Goal: Information Seeking & Learning: Learn about a topic

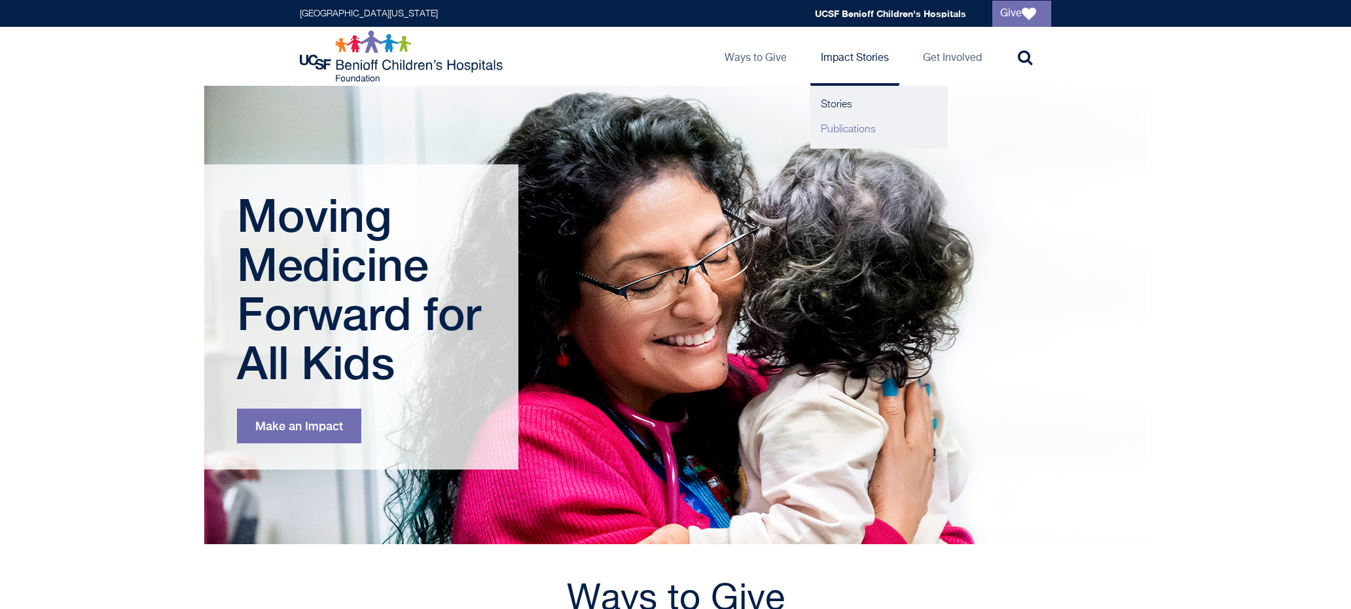
click at [839, 128] on link "Publications" at bounding box center [878, 129] width 137 height 25
click at [833, 129] on link "Publications" at bounding box center [878, 129] width 137 height 25
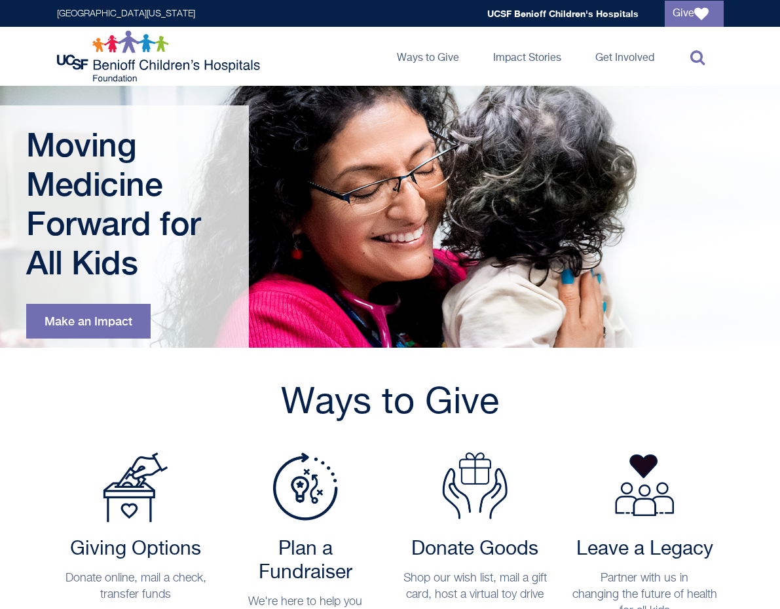
click at [694, 60] on icon at bounding box center [697, 57] width 14 height 16
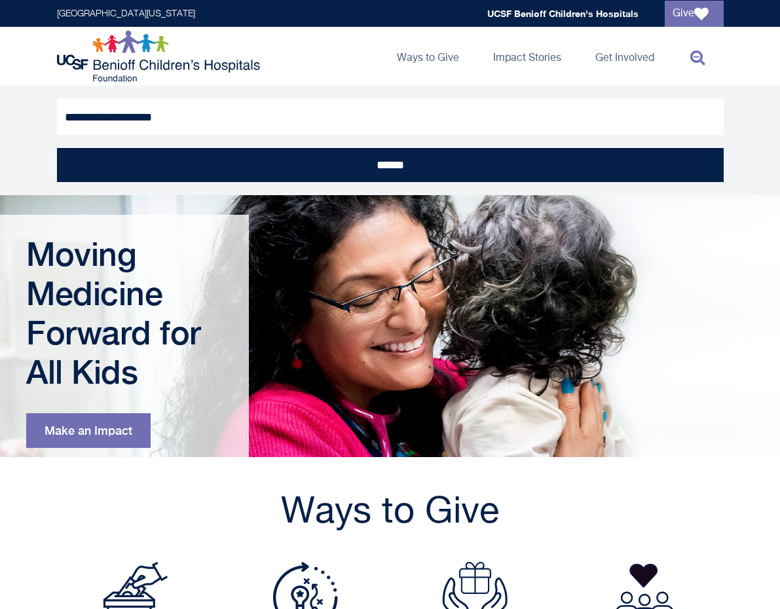
type input "**********"
click at [389, 165] on input "******" at bounding box center [390, 165] width 666 height 34
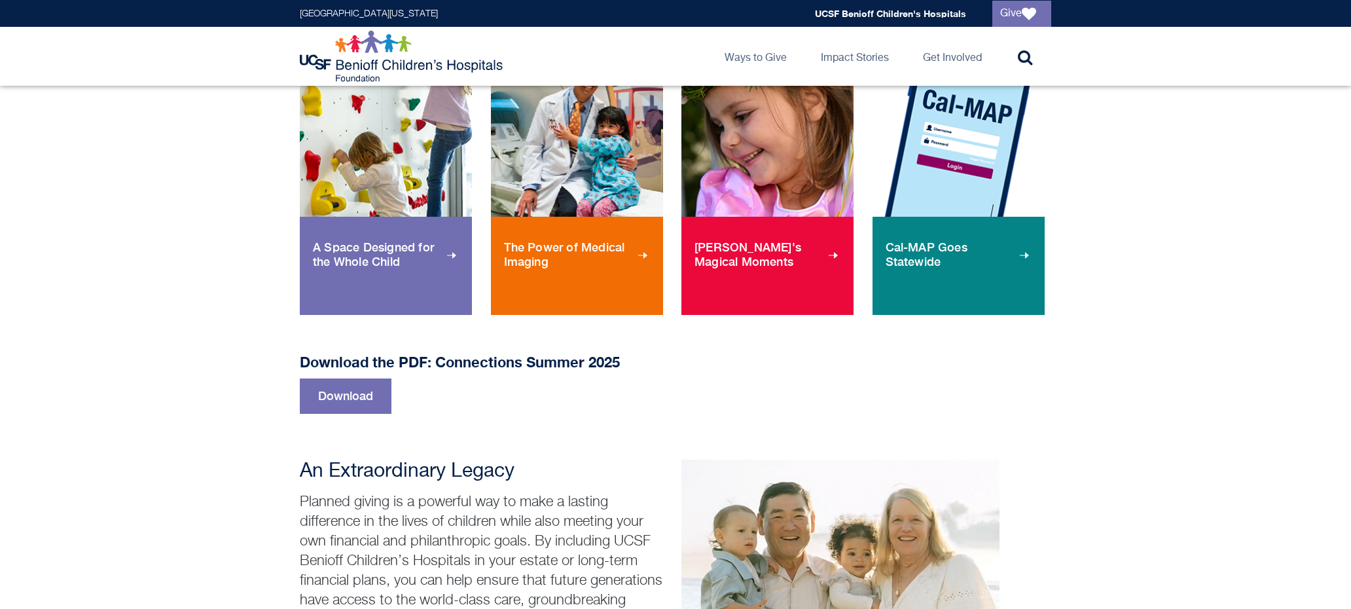
scroll to position [651, 0]
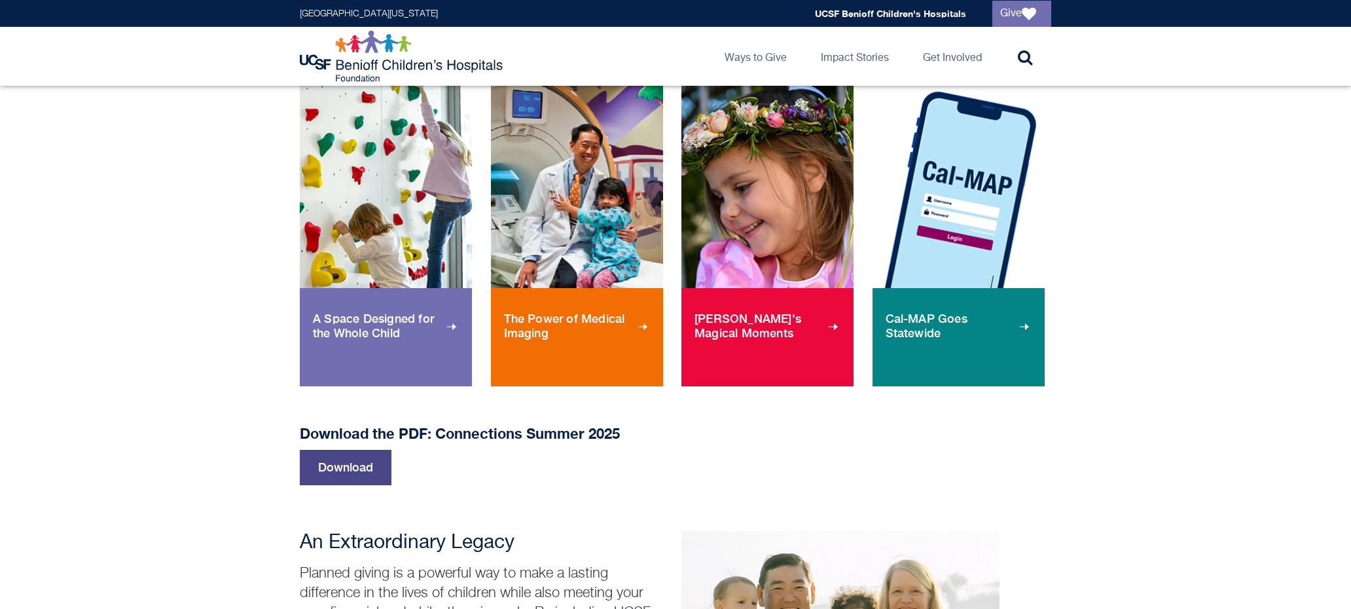
click at [324, 466] on link "Download" at bounding box center [346, 467] width 92 height 35
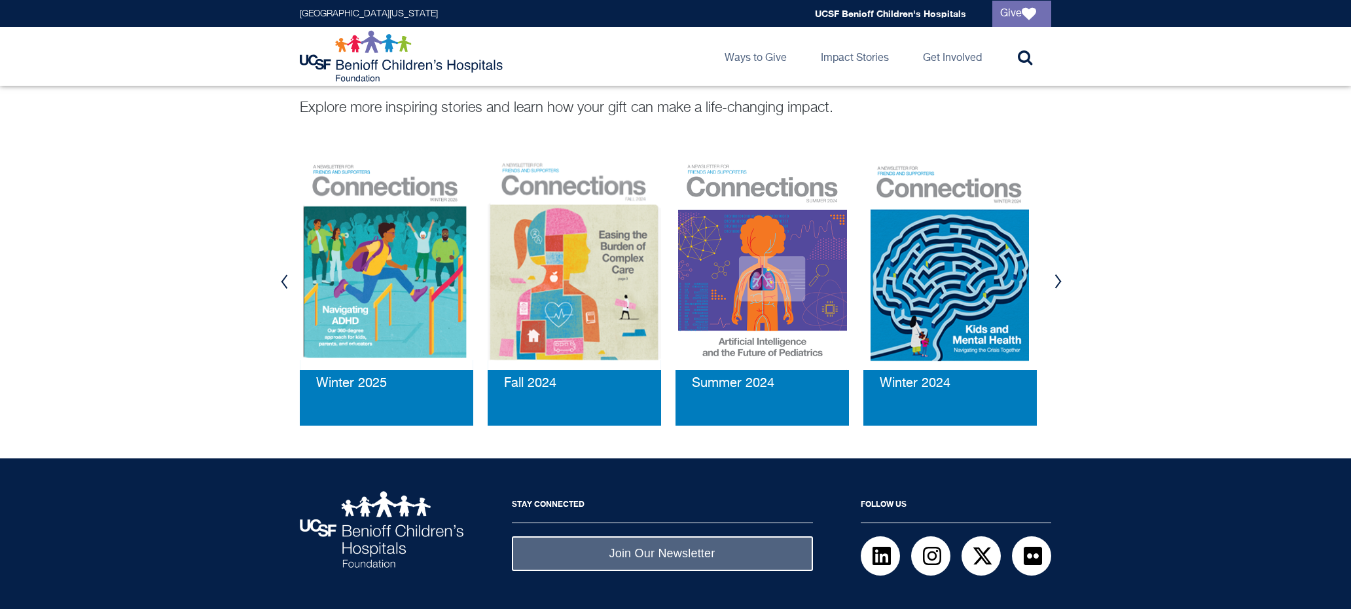
scroll to position [1437, 0]
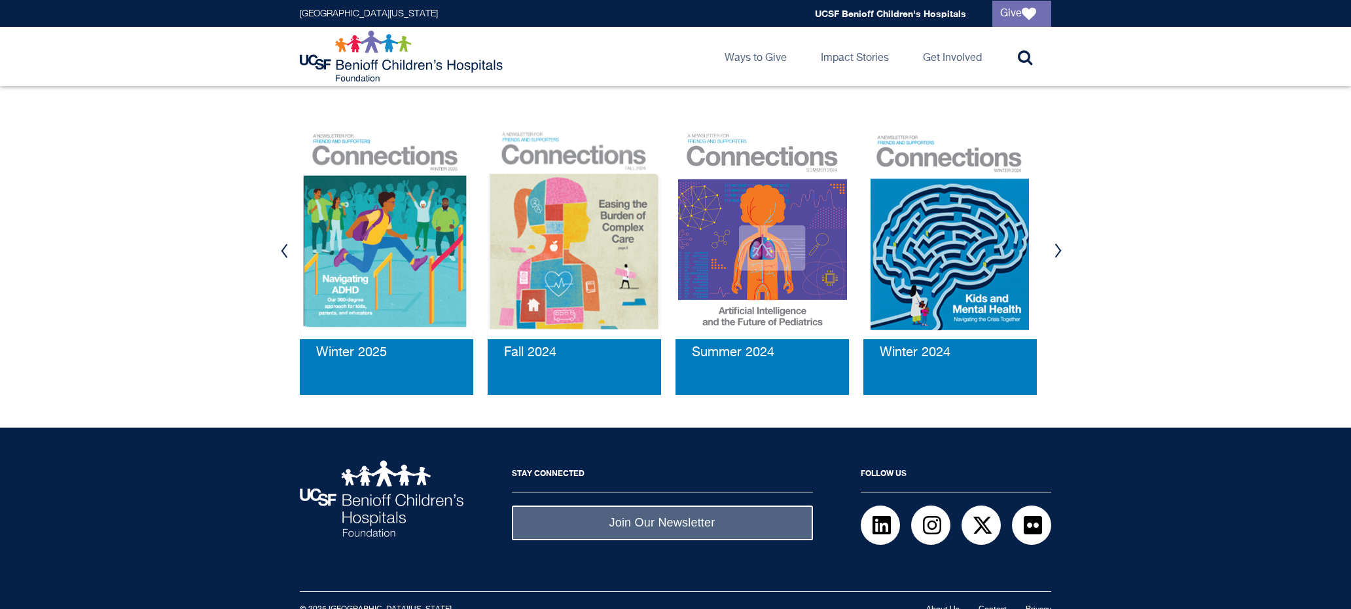
click at [405, 228] on img at bounding box center [386, 232] width 173 height 213
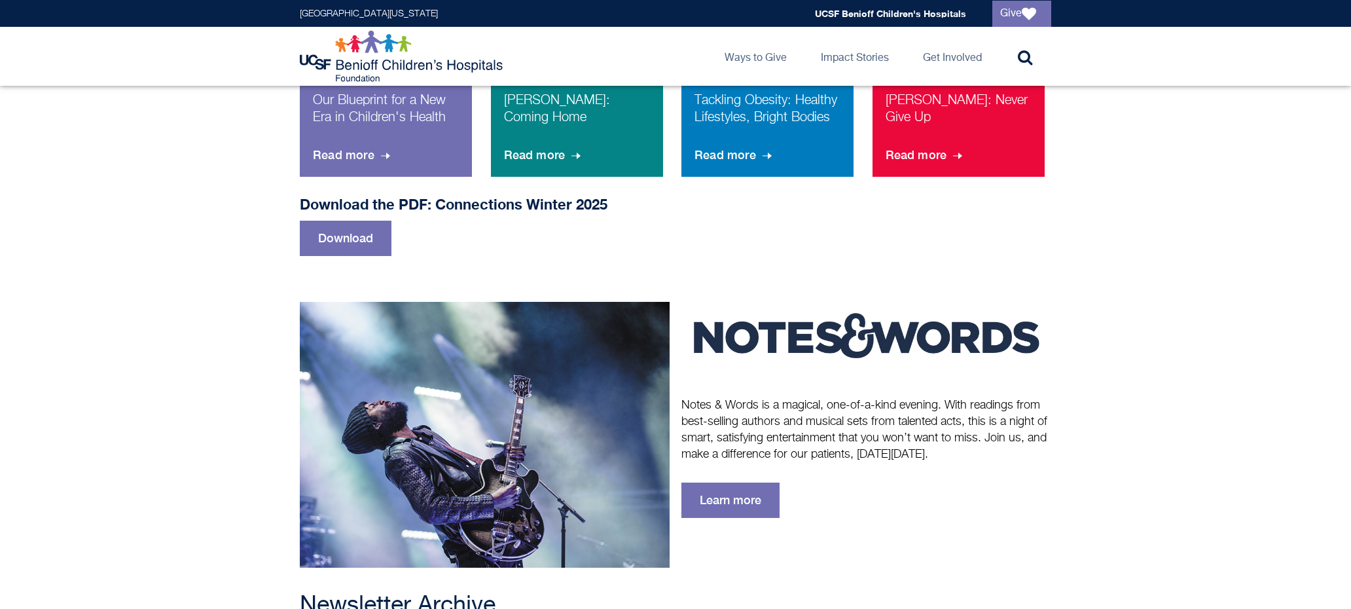
scroll to position [864, 0]
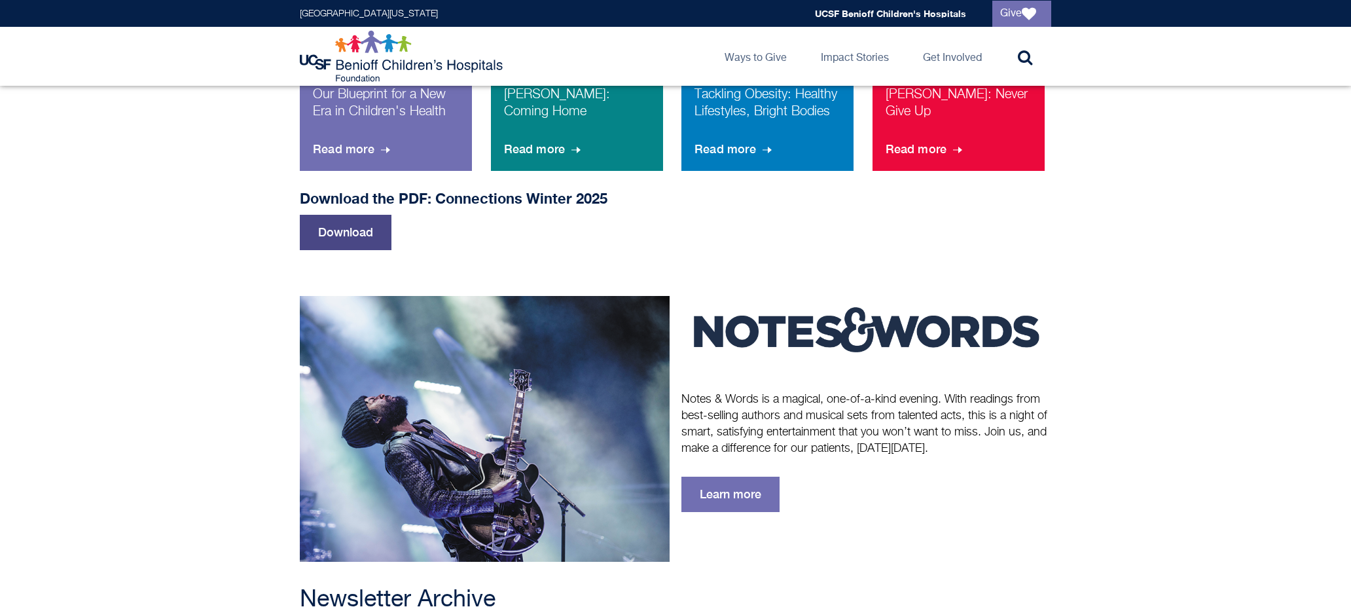
click at [349, 215] on link "Download" at bounding box center [346, 232] width 92 height 35
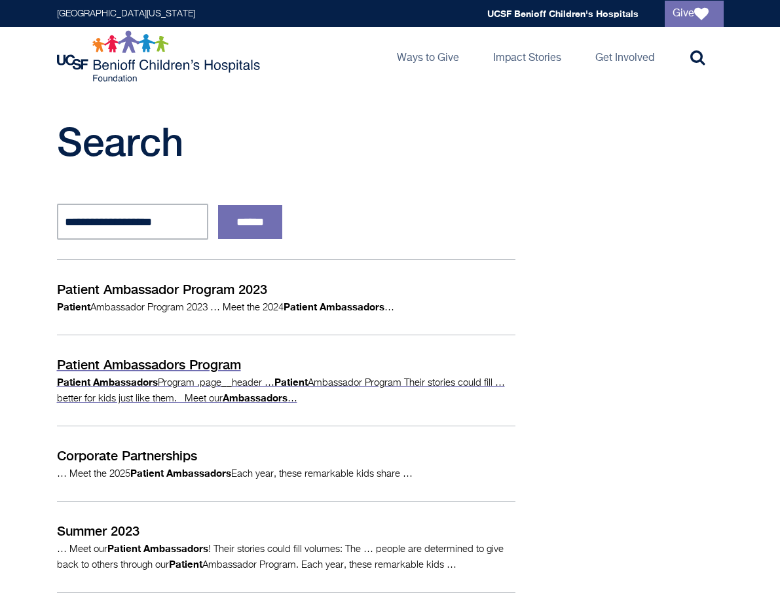
click at [213, 359] on p "Patient Ambassadors Program" at bounding box center [286, 365] width 458 height 20
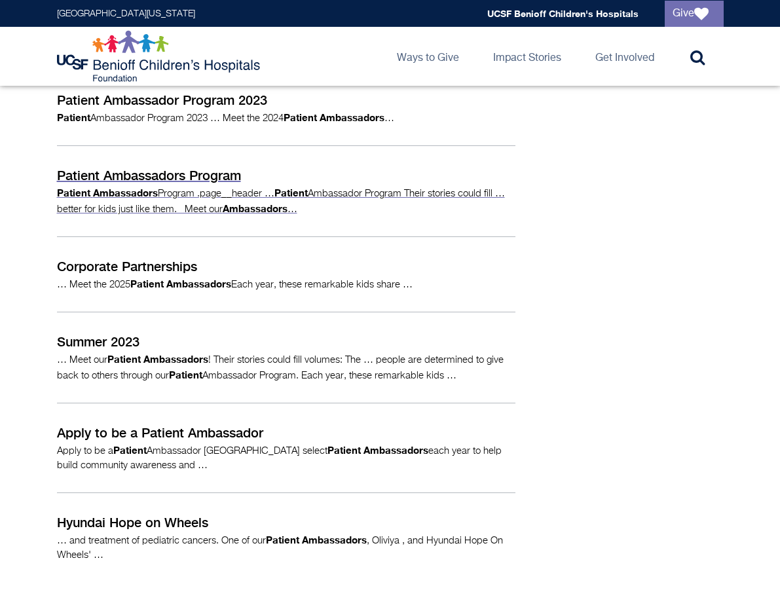
scroll to position [190, 0]
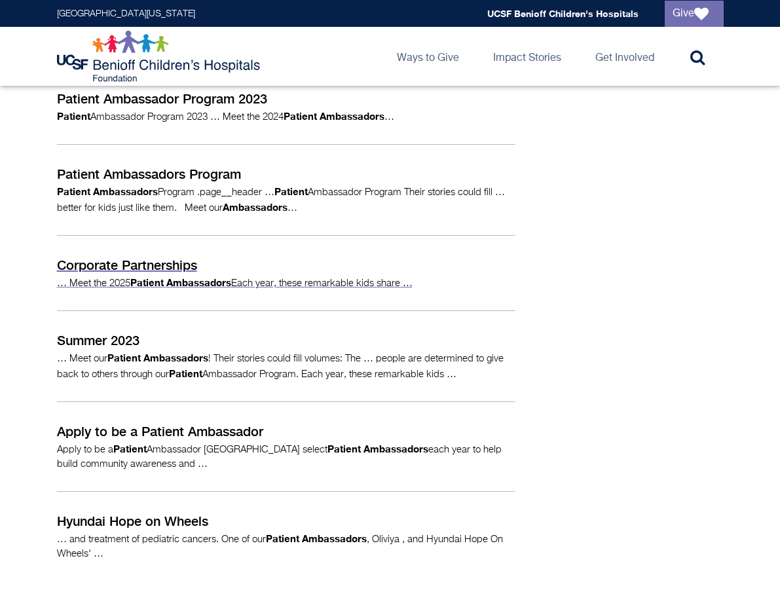
click at [153, 262] on p "Corporate Partnerships" at bounding box center [286, 265] width 458 height 20
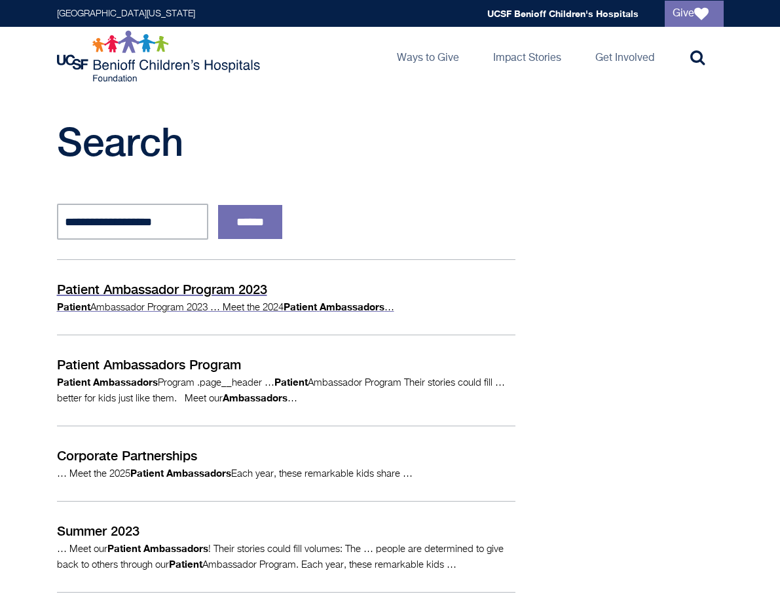
scroll to position [0, 0]
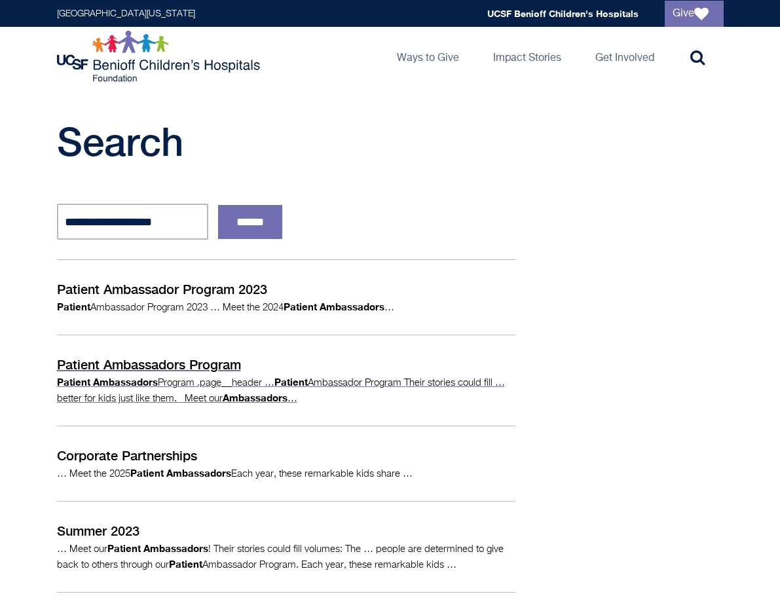
click at [213, 368] on p "Patient Ambassadors Program" at bounding box center [286, 365] width 458 height 20
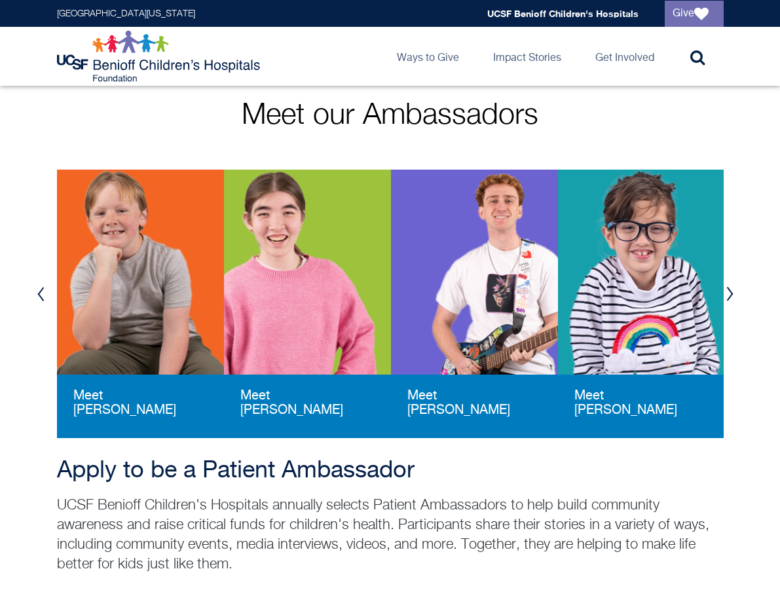
scroll to position [259, 0]
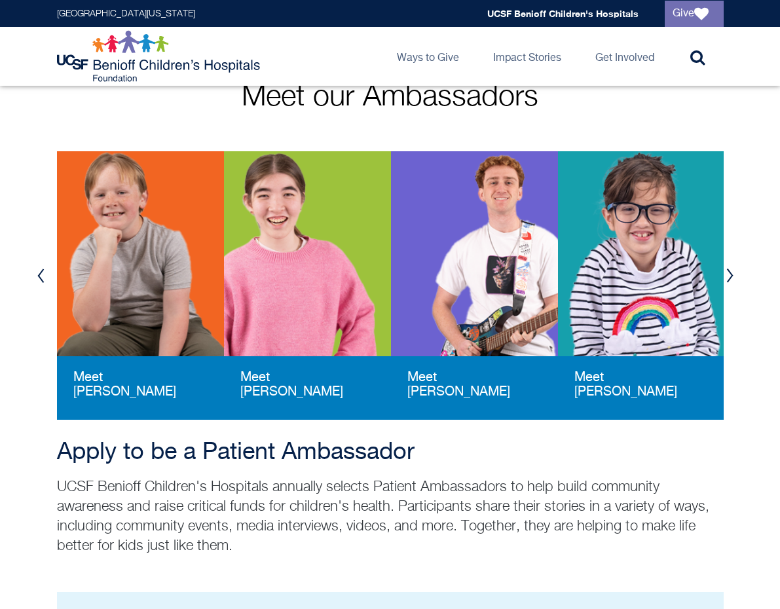
click at [149, 302] on img at bounding box center [140, 253] width 167 height 205
click at [486, 209] on img at bounding box center [474, 253] width 167 height 205
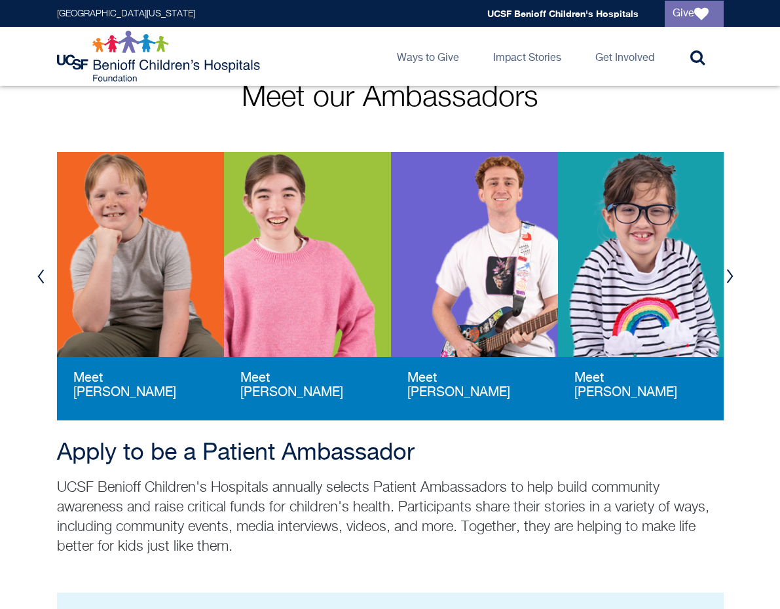
click at [263, 239] on img at bounding box center [307, 254] width 167 height 205
click at [732, 278] on button "Next" at bounding box center [730, 276] width 20 height 39
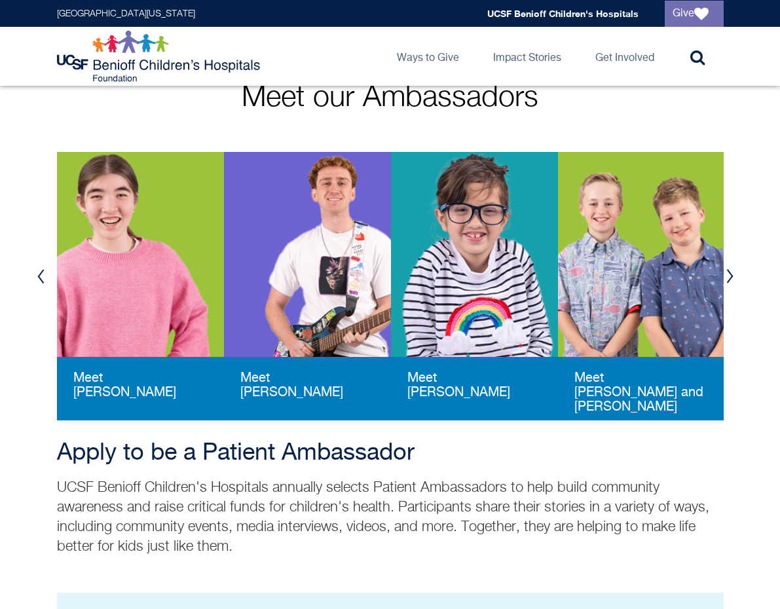
click at [732, 278] on button "Next" at bounding box center [730, 276] width 20 height 39
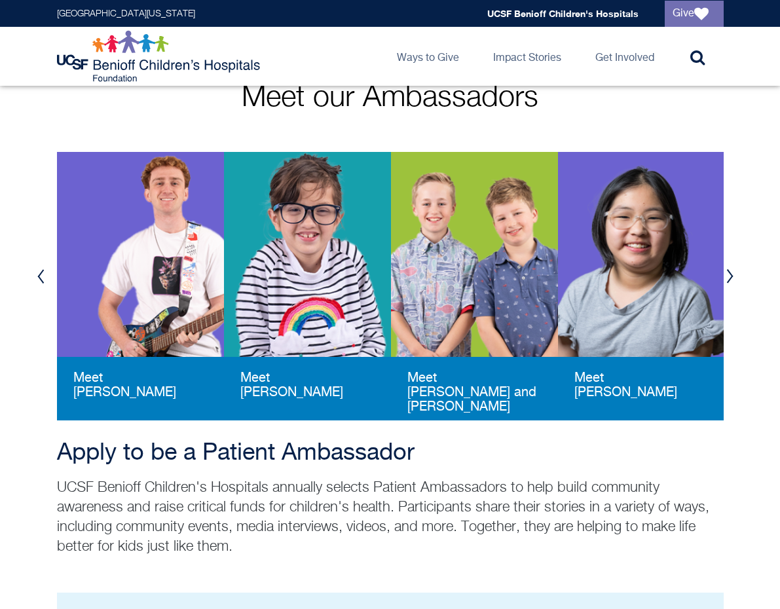
click at [732, 278] on button "Next" at bounding box center [730, 276] width 20 height 39
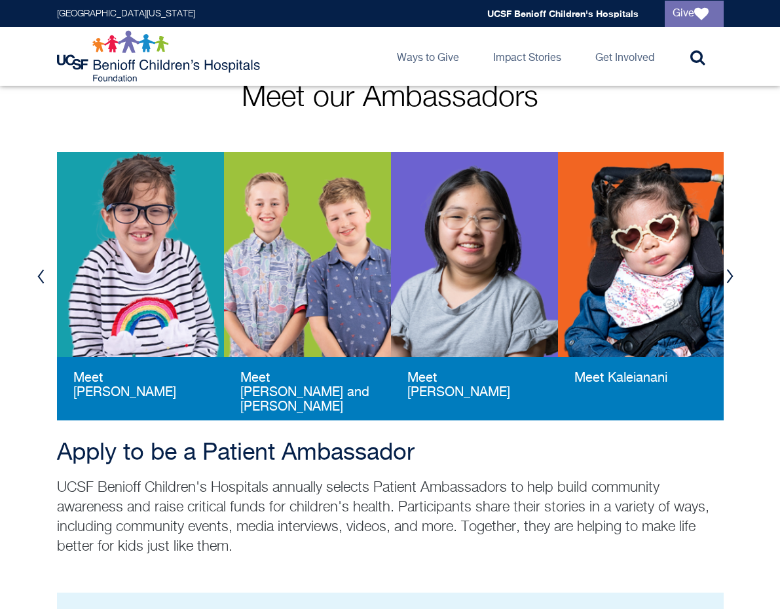
click at [732, 278] on button "Next" at bounding box center [730, 276] width 20 height 39
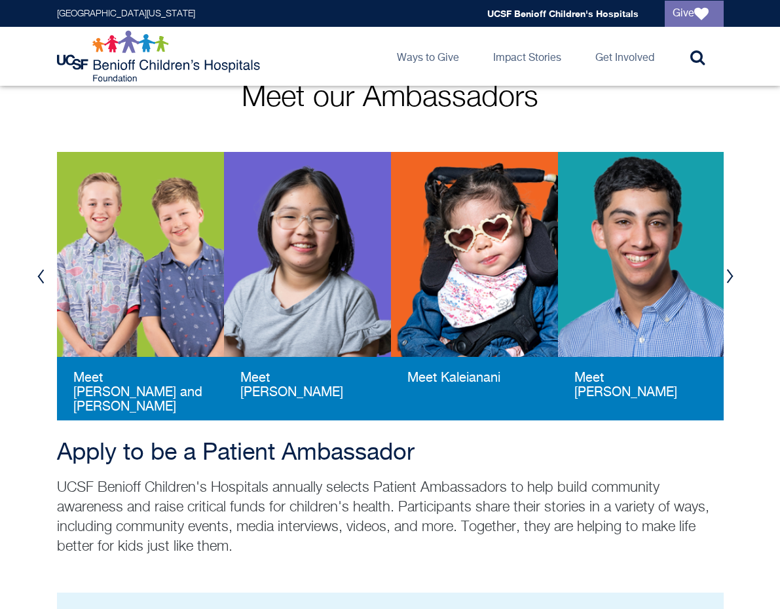
click at [645, 289] on img at bounding box center [641, 254] width 167 height 205
click at [731, 270] on button "Next" at bounding box center [730, 276] width 20 height 39
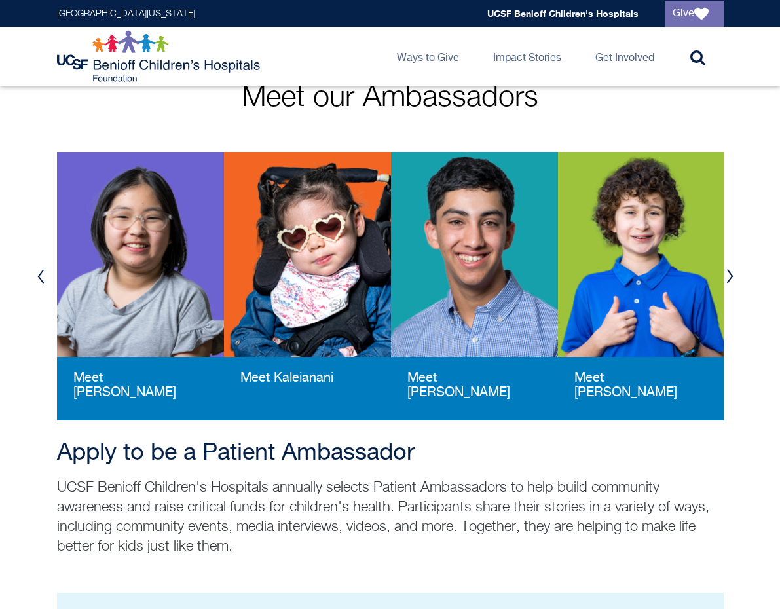
click at [649, 283] on img at bounding box center [641, 254] width 167 height 205
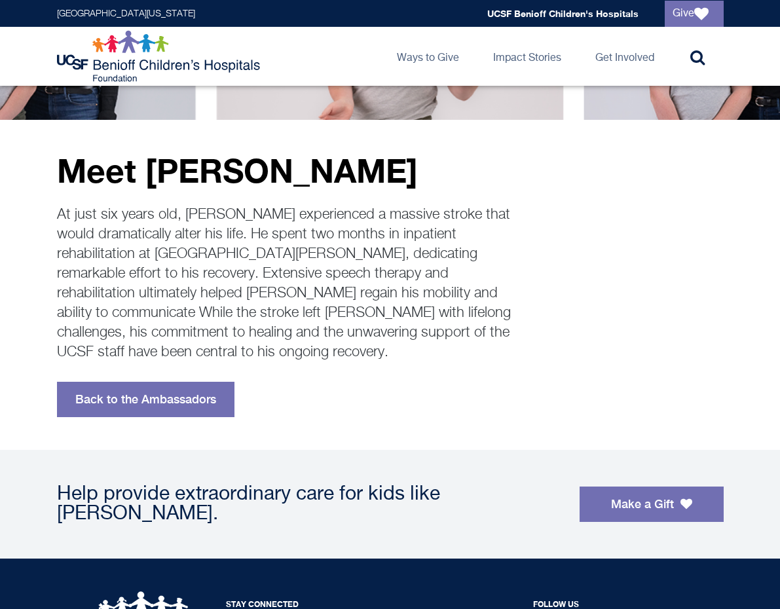
scroll to position [129, 0]
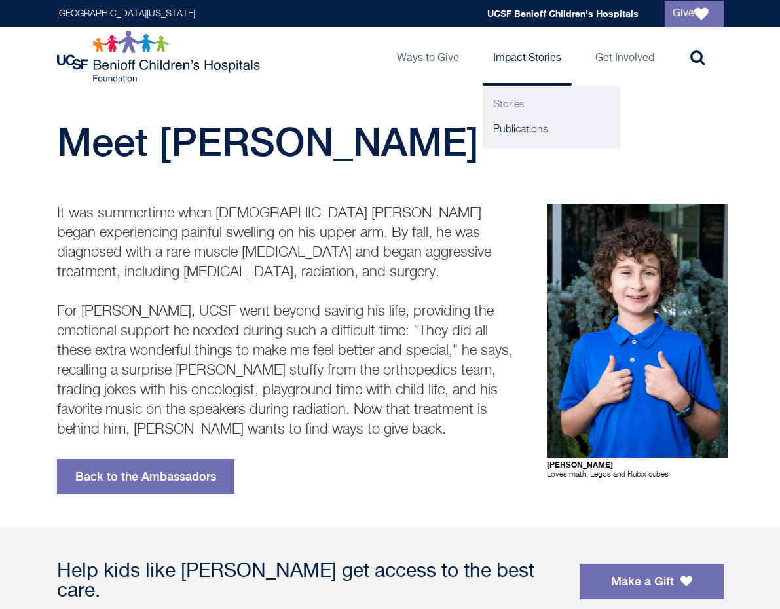
click at [510, 109] on link "Stories" at bounding box center [550, 104] width 137 height 25
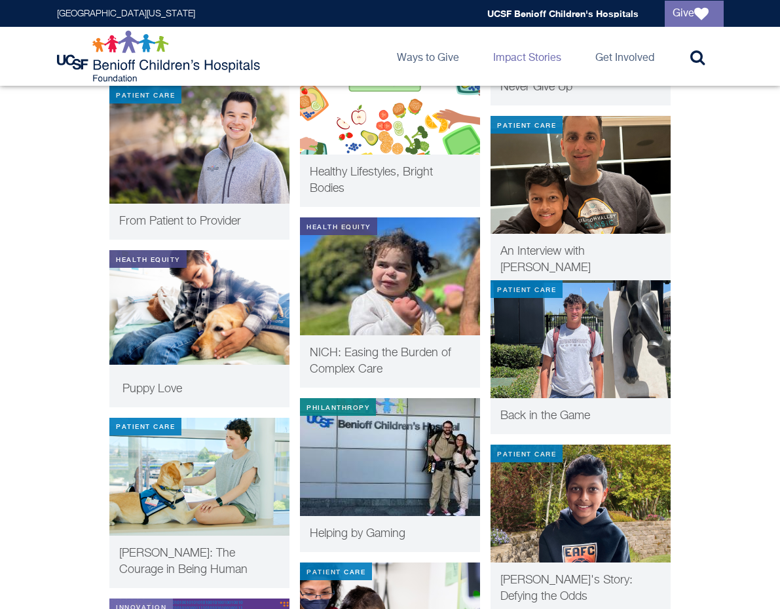
scroll to position [941, 0]
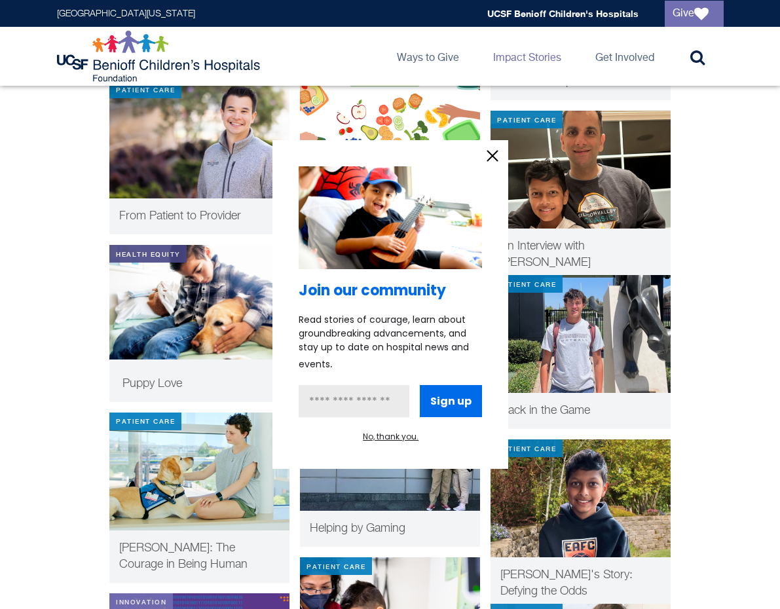
click at [491, 154] on icon "information" at bounding box center [492, 156] width 10 height 10
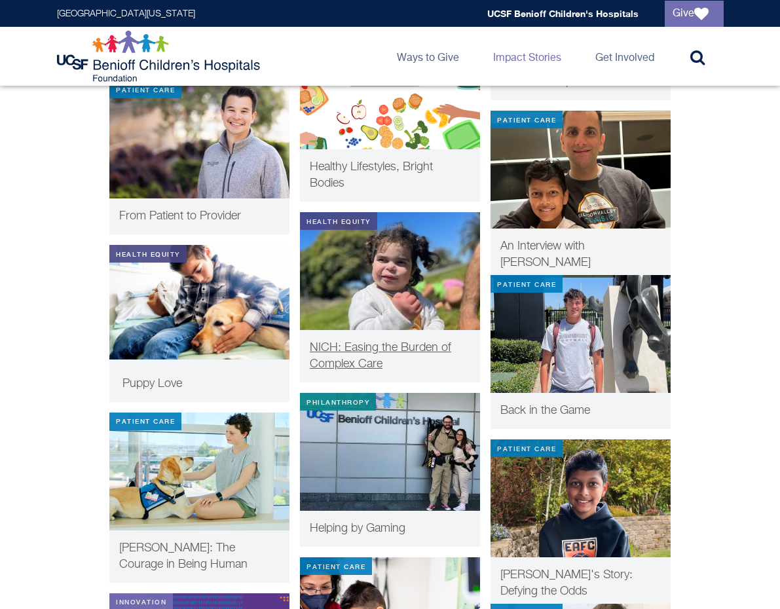
click at [431, 300] on img at bounding box center [390, 271] width 180 height 118
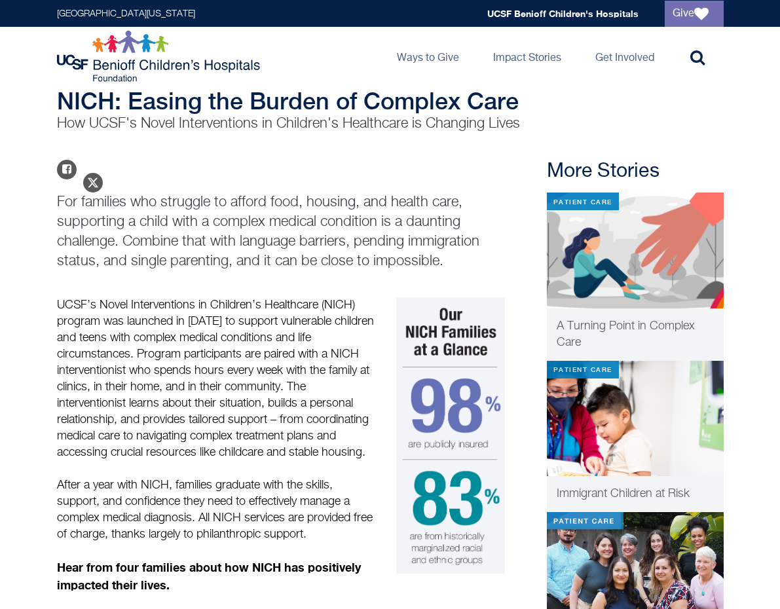
scroll to position [50, 0]
